Goal: Browse casually

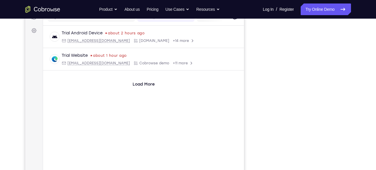
scroll to position [81, 0]
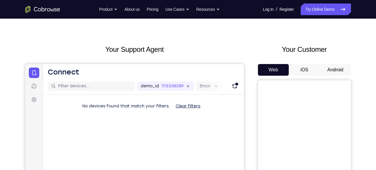
click at [336, 70] on button "Android" at bounding box center [335, 70] width 31 height 12
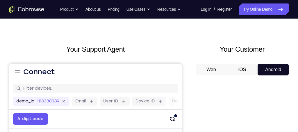
drag, startPoint x: 362, startPoint y: 13, endPoint x: 193, endPoint y: 22, distance: 169.0
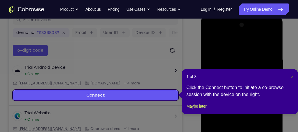
click at [293, 78] on span "×" at bounding box center [292, 76] width 2 height 5
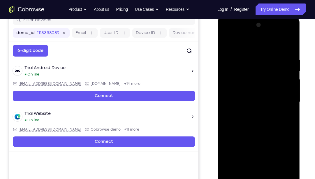
scroll to position [91, 0]
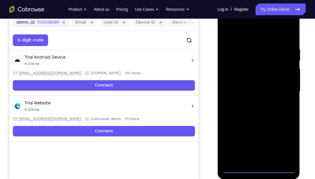
click at [257, 170] on div at bounding box center [257, 91] width 73 height 163
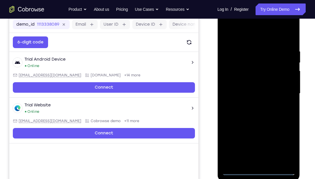
scroll to position [88, 0]
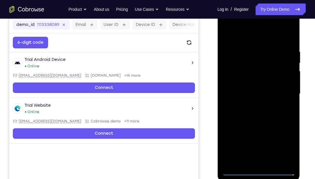
click at [286, 148] on div at bounding box center [257, 93] width 73 height 163
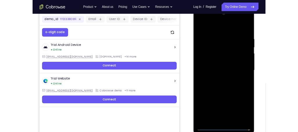
scroll to position [87, 0]
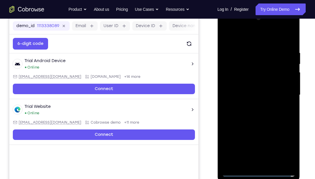
click at [259, 37] on div at bounding box center [257, 94] width 73 height 163
click at [282, 93] on div at bounding box center [257, 94] width 73 height 163
click at [252, 106] on div at bounding box center [257, 94] width 73 height 163
click at [253, 92] on div at bounding box center [257, 94] width 73 height 163
click at [244, 83] on div at bounding box center [257, 94] width 73 height 163
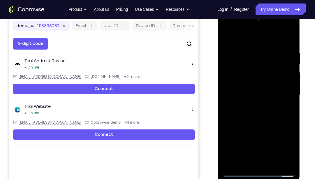
click at [260, 95] on div at bounding box center [257, 94] width 73 height 163
click at [263, 114] on div at bounding box center [257, 94] width 73 height 163
click at [264, 114] on div at bounding box center [257, 94] width 73 height 163
click at [259, 119] on div at bounding box center [257, 94] width 73 height 163
click at [272, 163] on div at bounding box center [257, 94] width 73 height 163
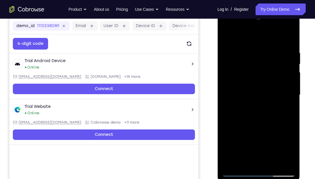
click at [272, 164] on div at bounding box center [257, 94] width 73 height 163
click at [252, 127] on div at bounding box center [257, 94] width 73 height 163
click at [229, 37] on div at bounding box center [257, 94] width 73 height 163
click at [245, 163] on div at bounding box center [257, 94] width 73 height 163
click at [269, 37] on div at bounding box center [257, 94] width 73 height 163
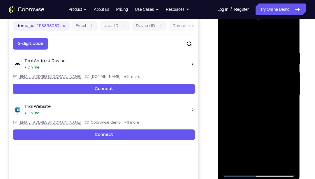
click at [268, 47] on div at bounding box center [257, 94] width 73 height 163
click at [228, 36] on div at bounding box center [257, 94] width 73 height 163
click at [250, 69] on div at bounding box center [257, 94] width 73 height 163
click at [264, 57] on div at bounding box center [257, 94] width 73 height 163
click at [233, 52] on div at bounding box center [257, 94] width 73 height 163
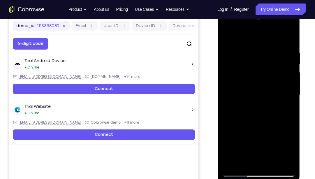
click at [288, 40] on div at bounding box center [257, 94] width 73 height 163
drag, startPoint x: 273, startPoint y: 128, endPoint x: 271, endPoint y: 74, distance: 54.2
click at [271, 74] on div at bounding box center [257, 94] width 73 height 163
drag, startPoint x: 274, startPoint y: 88, endPoint x: 269, endPoint y: 47, distance: 41.6
click at [269, 47] on div at bounding box center [257, 94] width 73 height 163
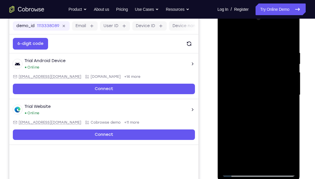
click at [226, 37] on div at bounding box center [257, 94] width 73 height 163
click at [267, 41] on div at bounding box center [257, 94] width 73 height 163
